Goal: Communication & Community: Answer question/provide support

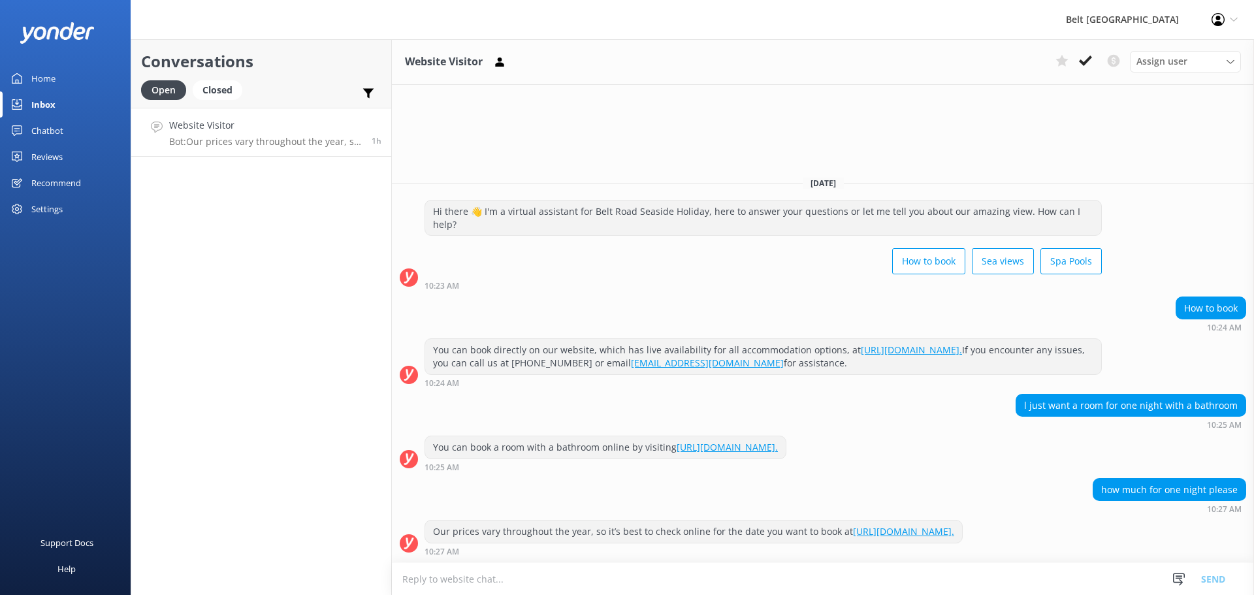
click at [259, 131] on h4 "Website Visitor" at bounding box center [265, 125] width 193 height 14
click at [1084, 56] on icon at bounding box center [1085, 60] width 13 height 13
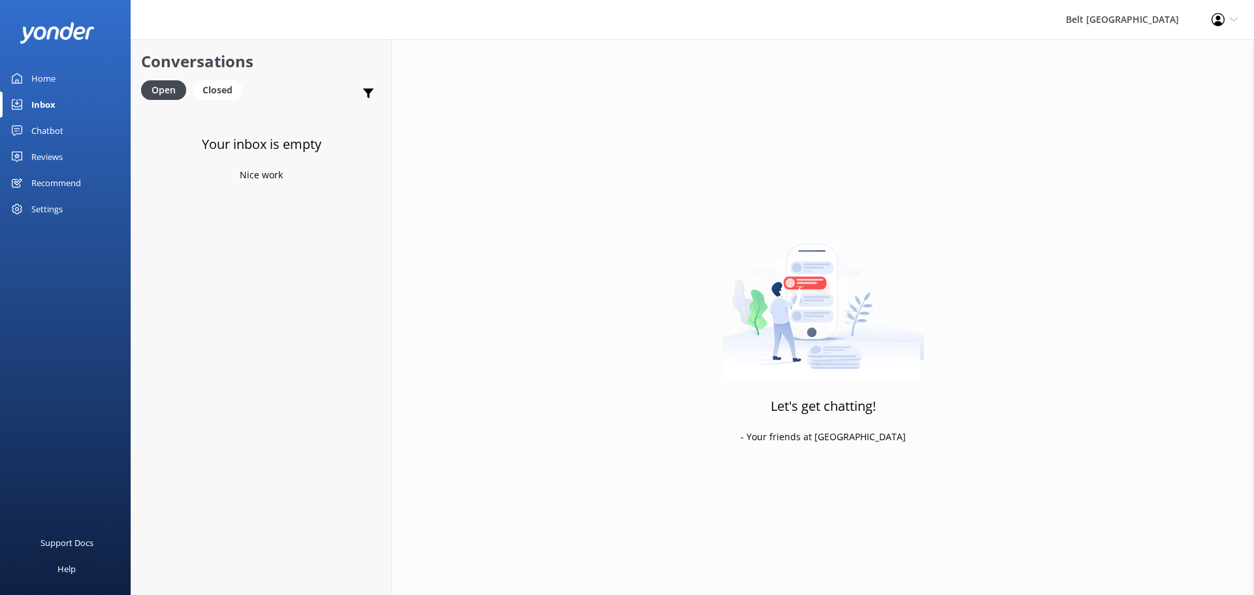
click at [60, 156] on div "Reviews" at bounding box center [46, 157] width 31 height 26
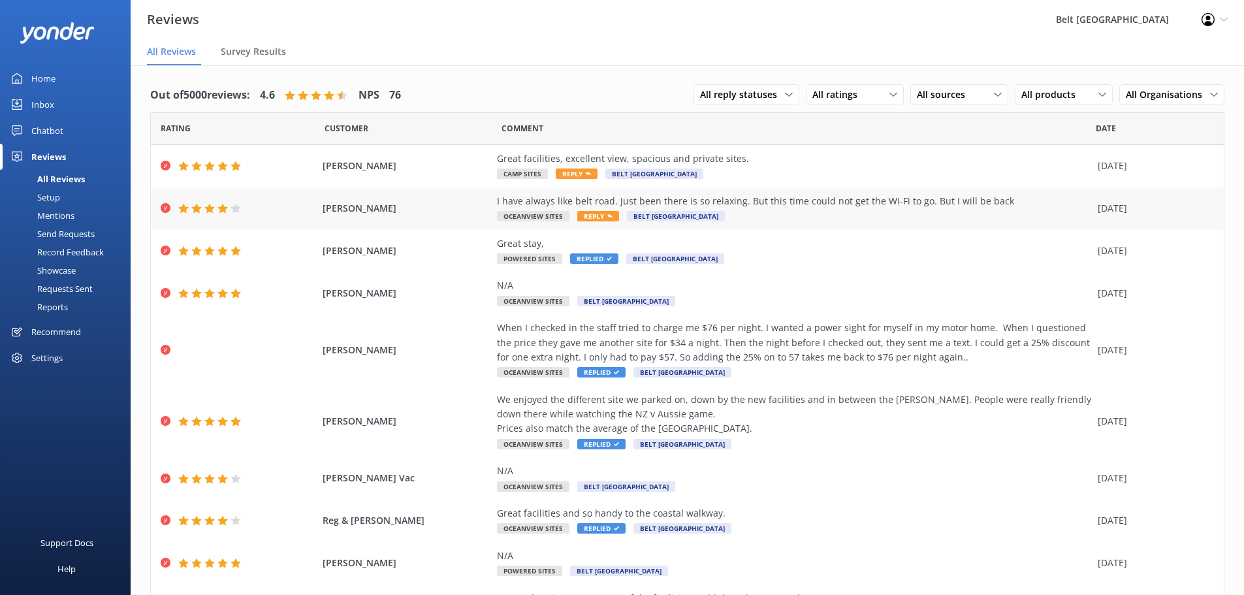
click at [594, 217] on span "Reply" at bounding box center [598, 216] width 42 height 10
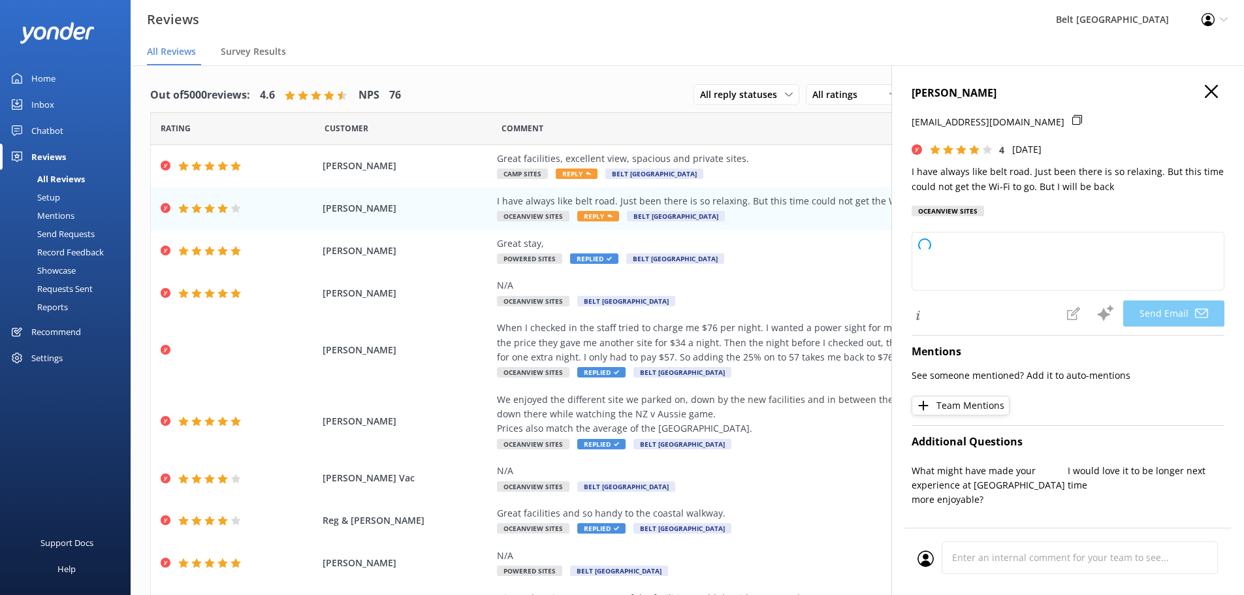
type textarea "Thank you so much for your kind words and continued support, [PERSON_NAME]! We'…"
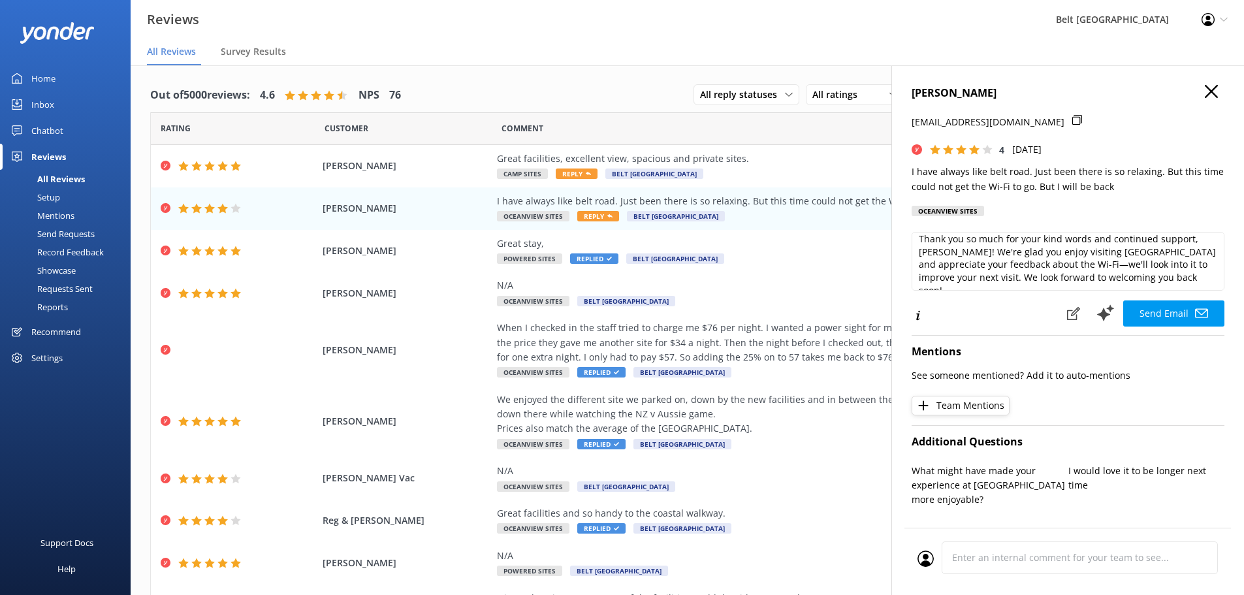
scroll to position [65, 0]
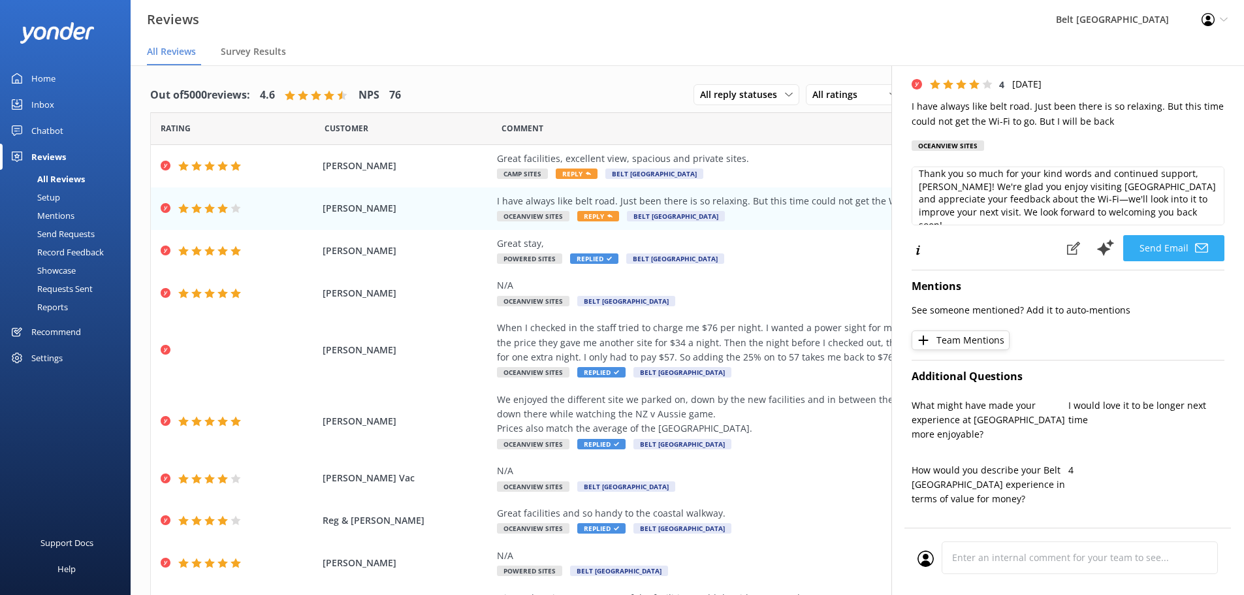
click at [1158, 252] on button "Send Email" at bounding box center [1174, 248] width 101 height 26
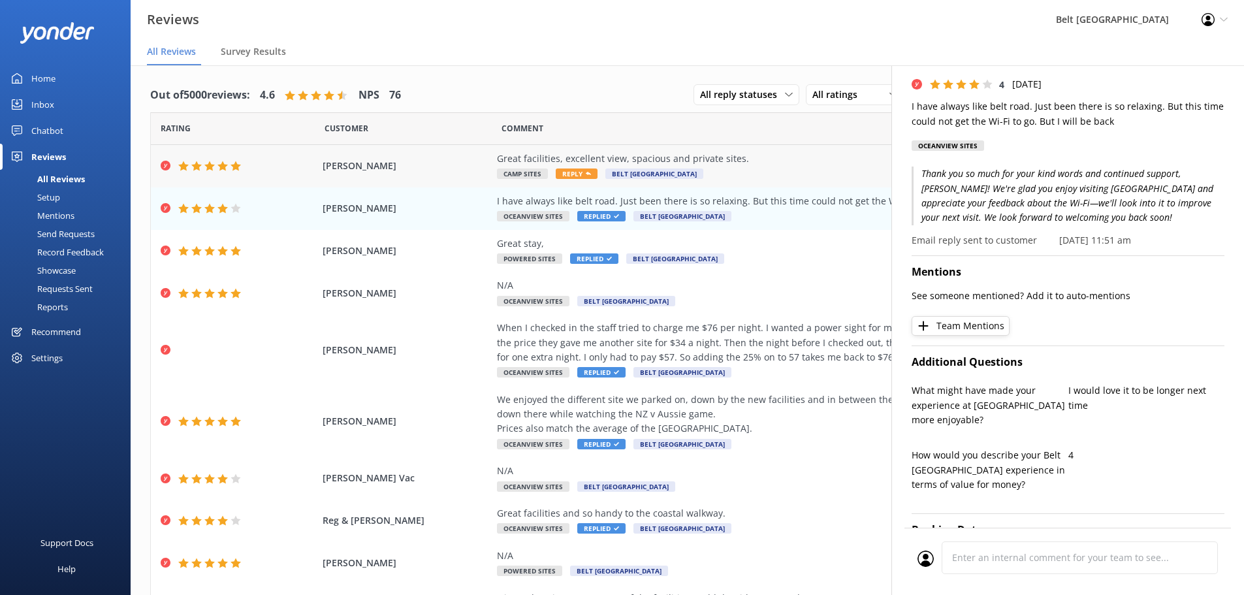
click at [573, 172] on span "Reply" at bounding box center [577, 174] width 42 height 10
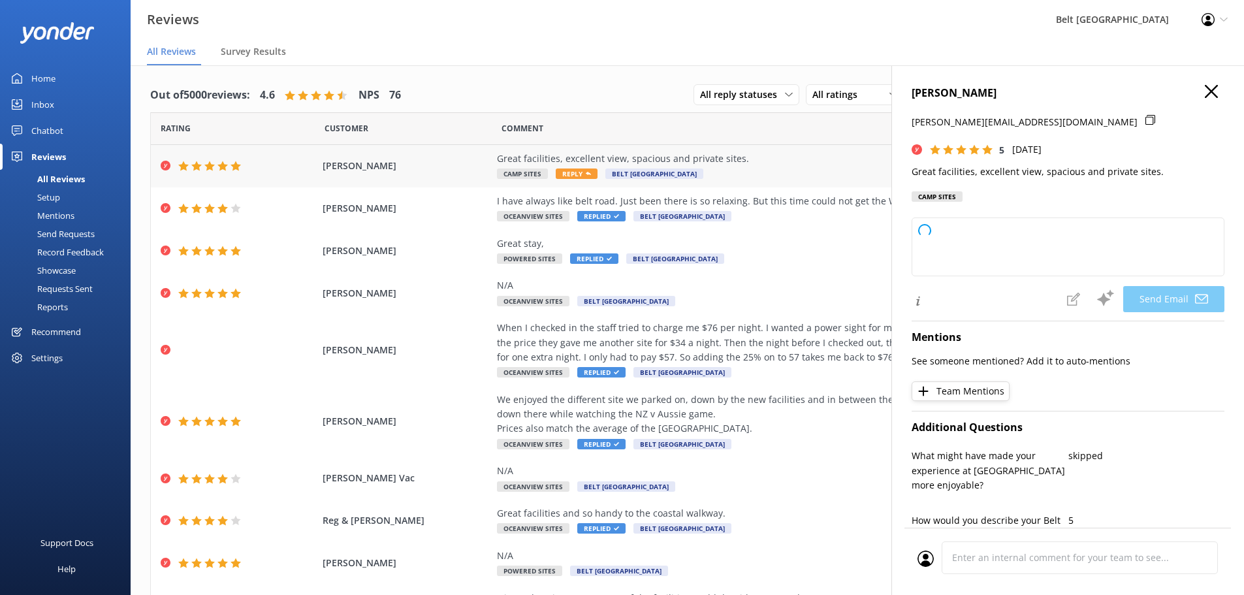
click at [570, 172] on span "Reply" at bounding box center [577, 174] width 42 height 10
type textarea "Thank you so much for your wonderful review, [PERSON_NAME]! We're delighted to …"
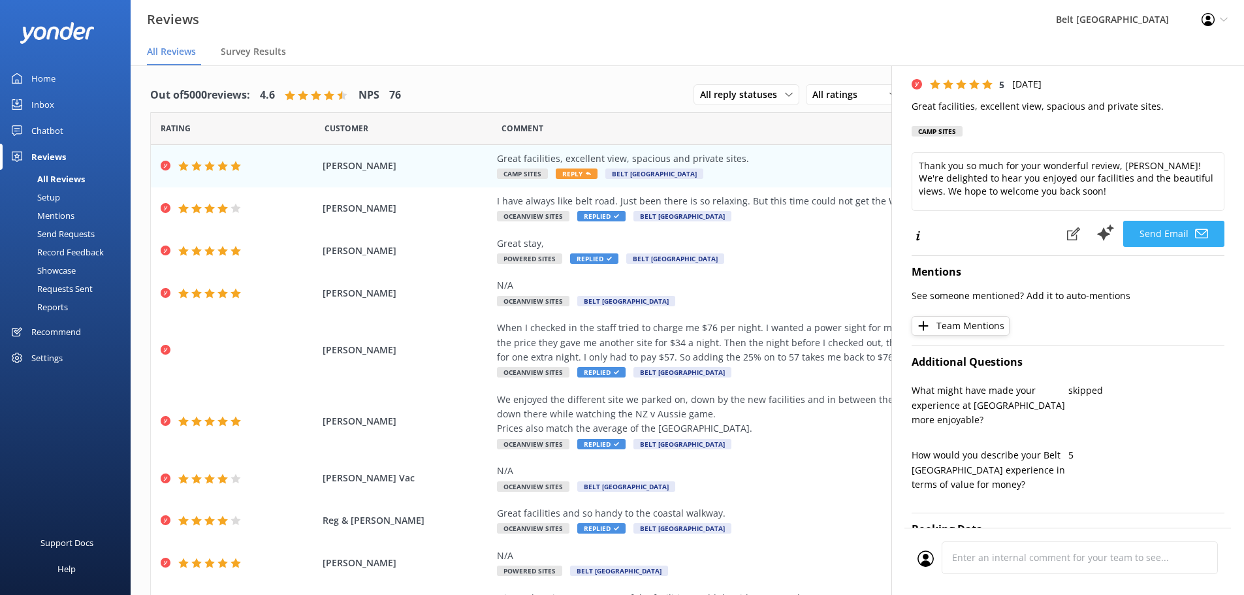
click at [1159, 233] on button "Send Email" at bounding box center [1174, 234] width 101 height 26
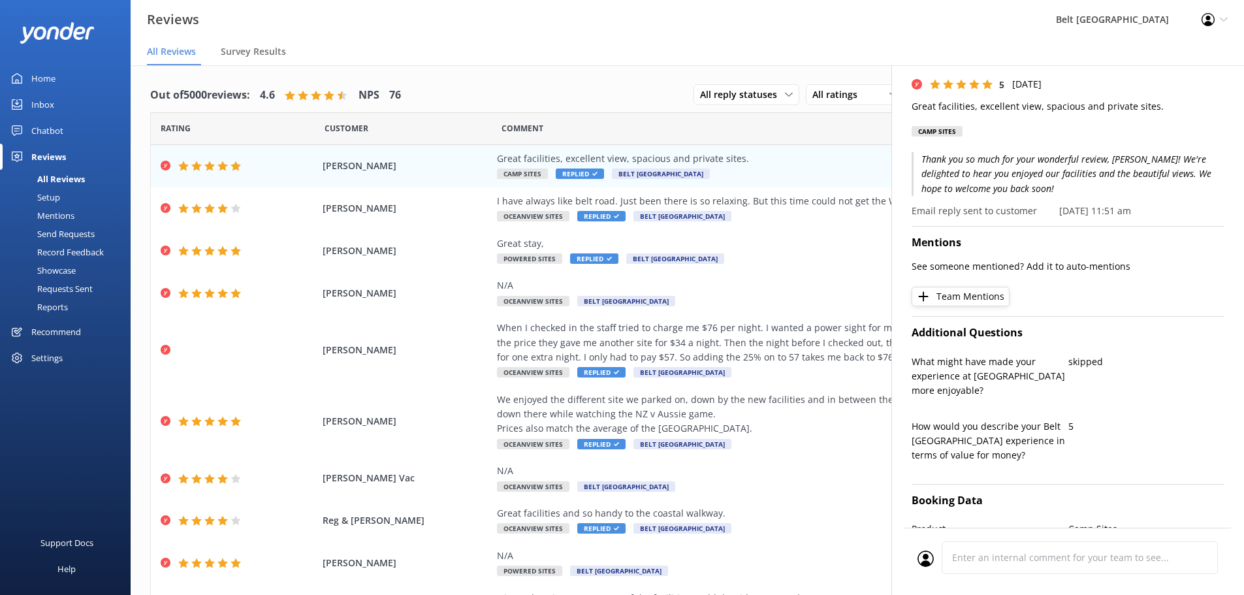
scroll to position [0, 0]
